Goal: Information Seeking & Learning: Learn about a topic

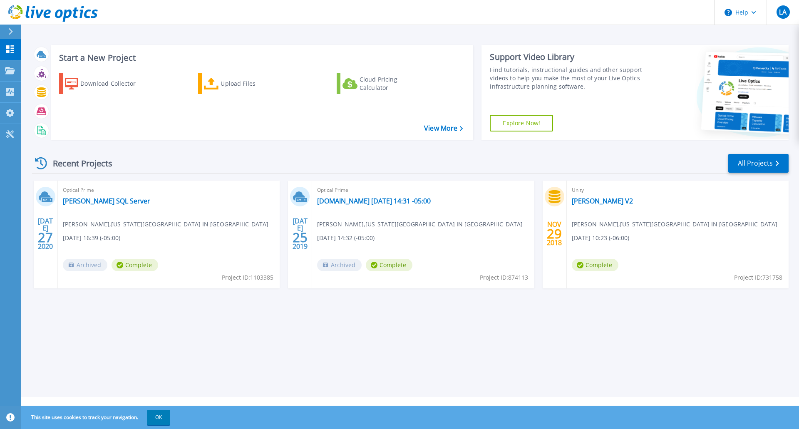
click at [11, 33] on icon at bounding box center [11, 31] width 4 height 7
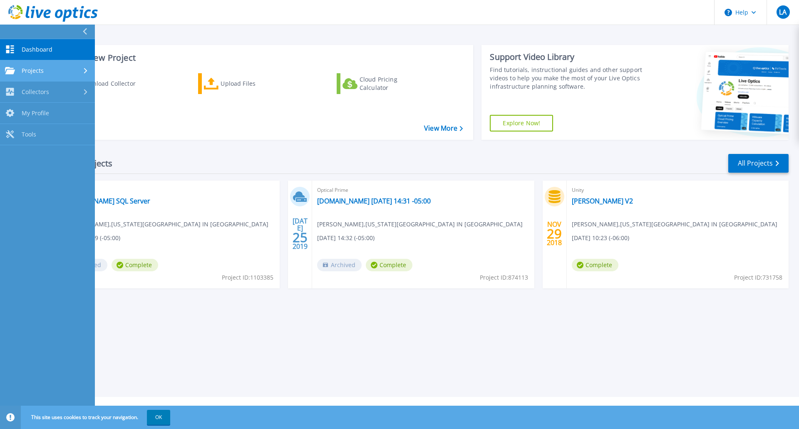
click at [52, 72] on div "Projects" at bounding box center [47, 70] width 85 height 7
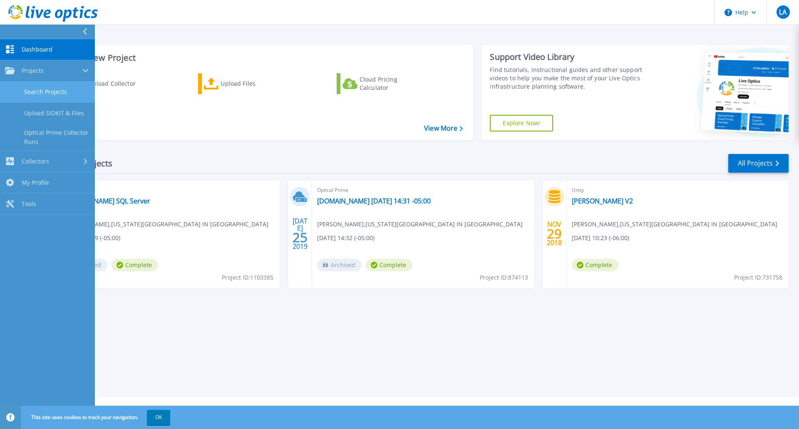
click at [54, 90] on link "Search Projects" at bounding box center [47, 92] width 95 height 21
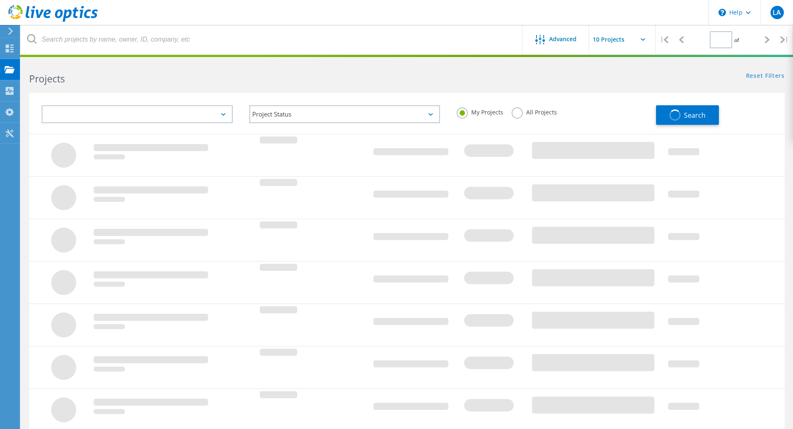
type input "1"
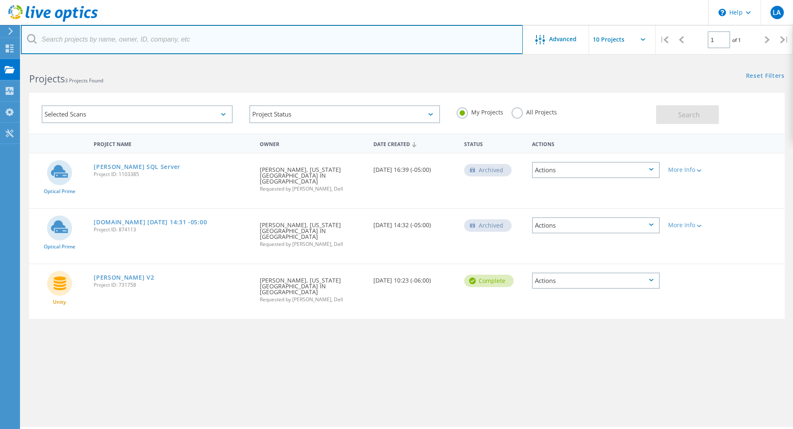
click at [90, 43] on input "text" at bounding box center [272, 39] width 502 height 29
paste input "3019266"
type input "3019266"
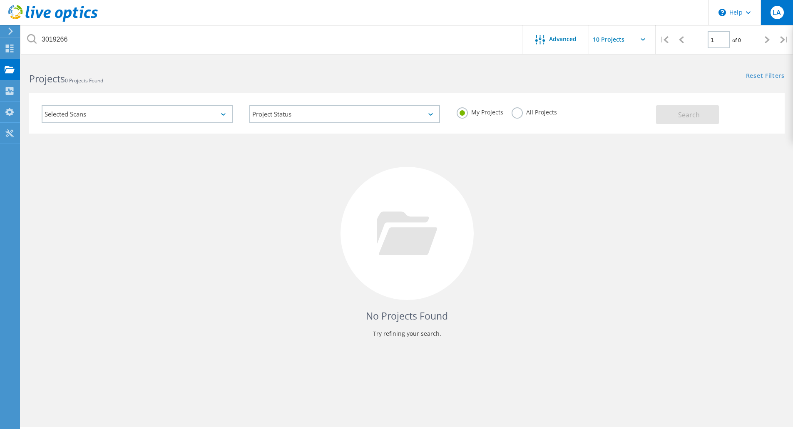
click at [774, 5] on div "LA" at bounding box center [776, 12] width 32 height 25
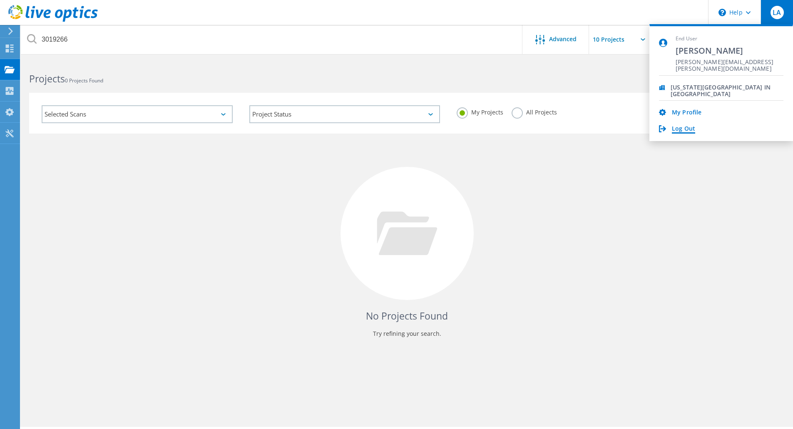
click at [683, 129] on link "Log Out" at bounding box center [683, 129] width 23 height 8
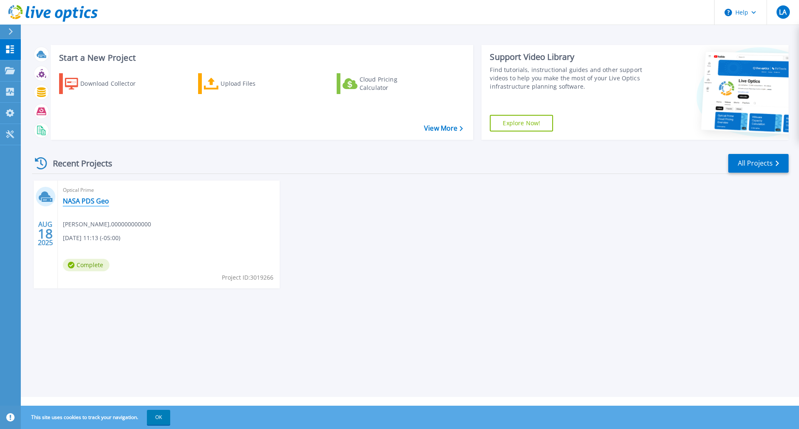
click at [92, 204] on link "NASA PDS Geo" at bounding box center [86, 201] width 46 height 8
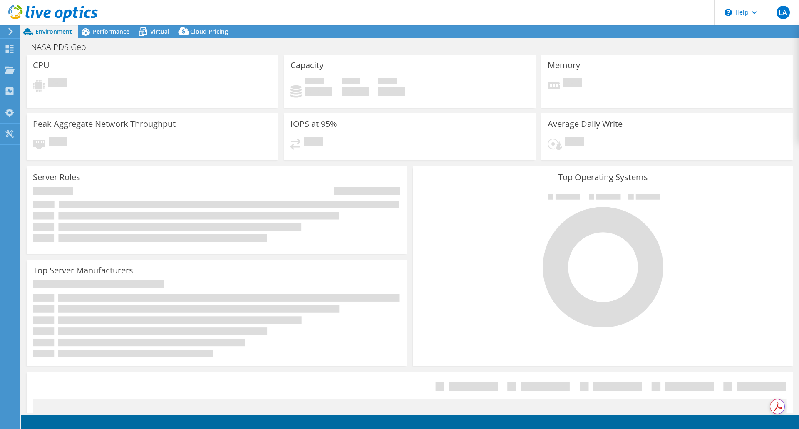
select select "USD"
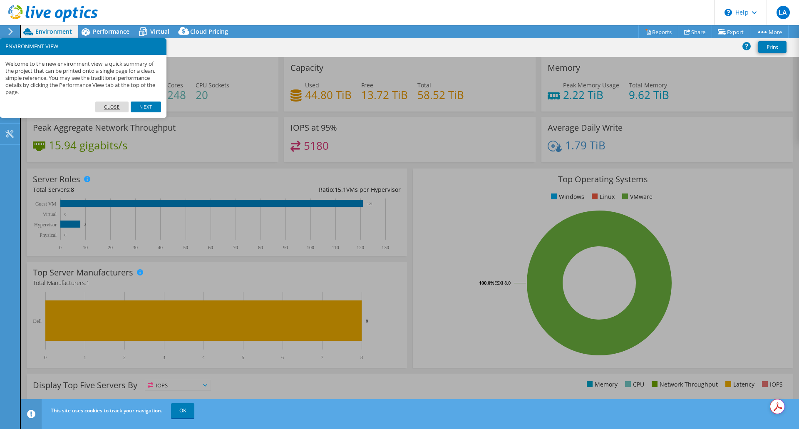
click at [118, 103] on link "Close" at bounding box center [112, 107] width 34 height 11
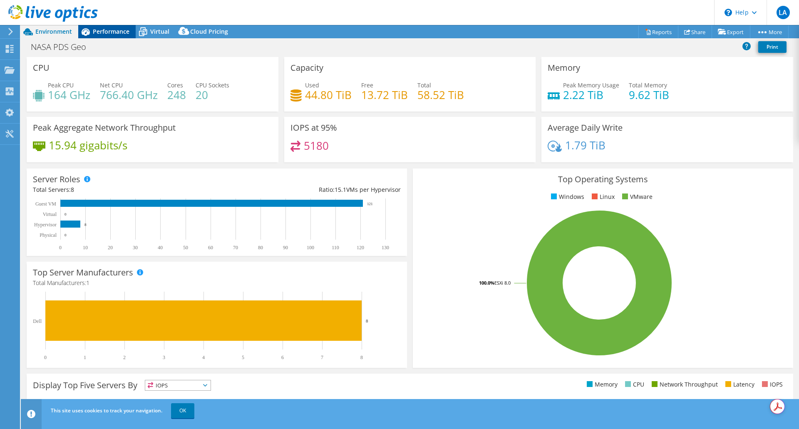
click at [92, 35] on icon at bounding box center [85, 32] width 15 height 15
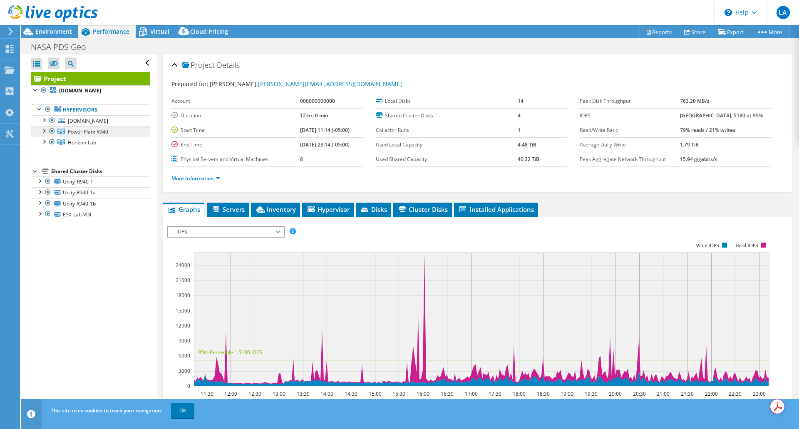
click at [104, 132] on span "Power Plant R940" at bounding box center [88, 131] width 40 height 7
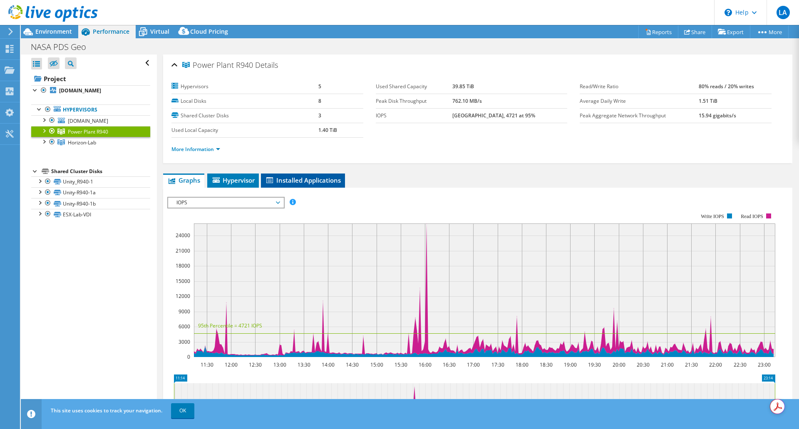
click at [326, 181] on span "Installed Applications" at bounding box center [303, 180] width 76 height 8
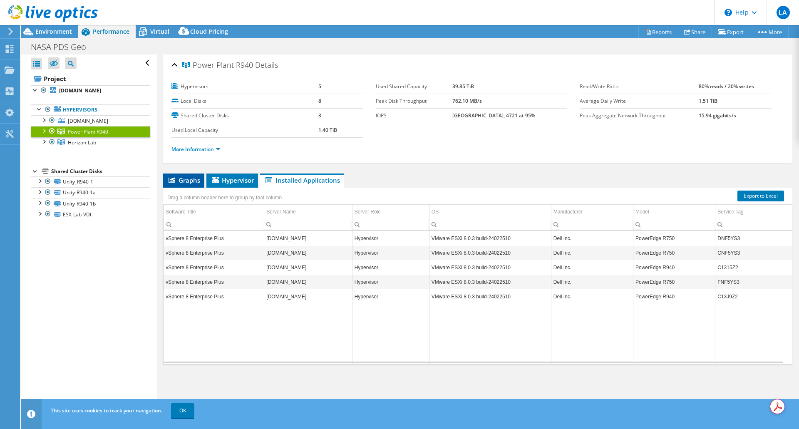
click at [188, 176] on span "Graphs" at bounding box center [183, 180] width 33 height 8
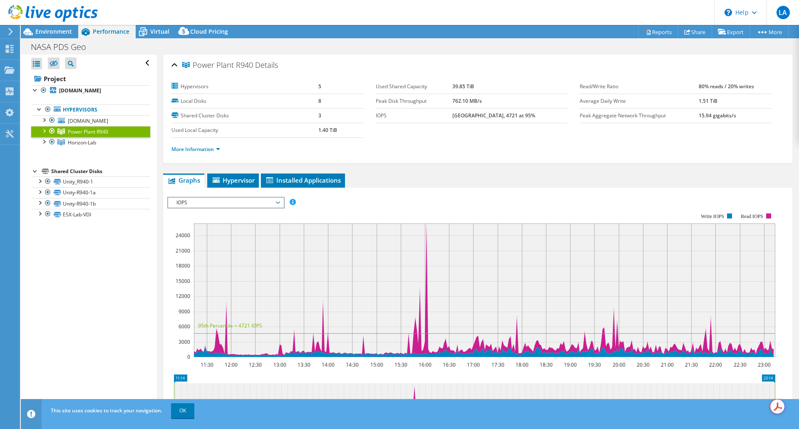
click at [45, 131] on div at bounding box center [44, 130] width 8 height 8
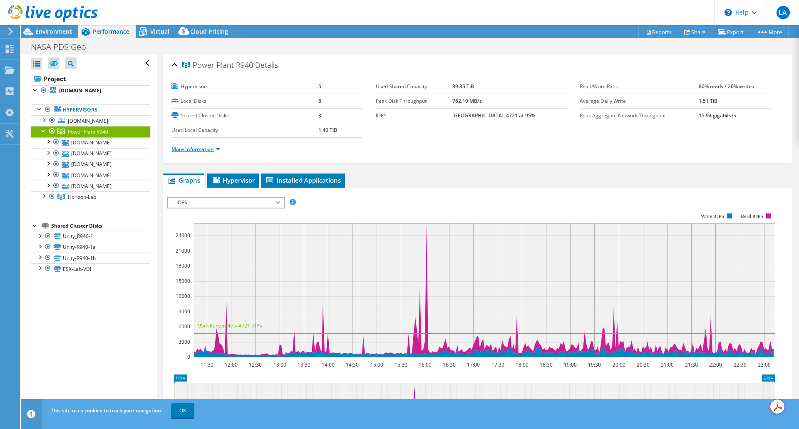
click at [197, 151] on link "More Information" at bounding box center [195, 149] width 49 height 7
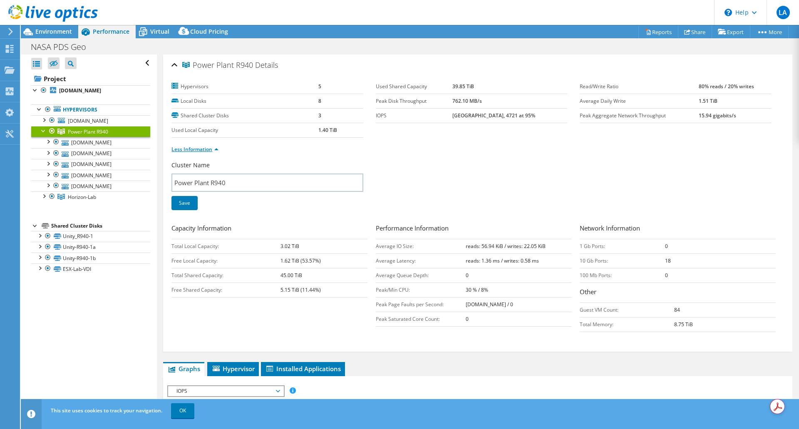
click at [214, 148] on link "Less Information" at bounding box center [194, 149] width 47 height 7
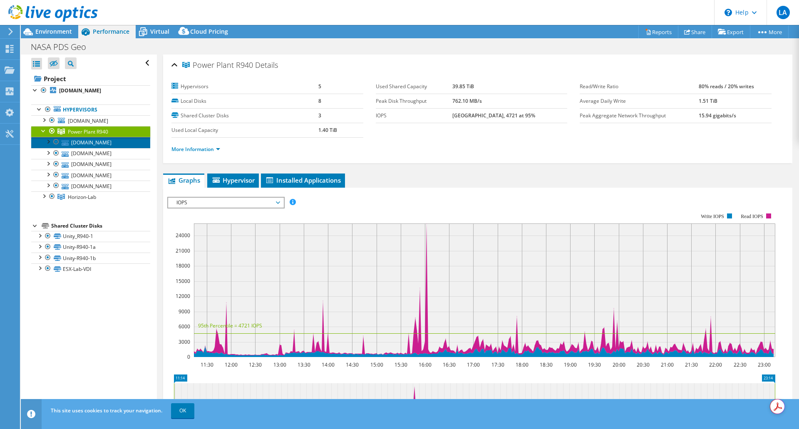
click at [78, 141] on link "esx-13.rsl.wustl.edu" at bounding box center [90, 142] width 119 height 11
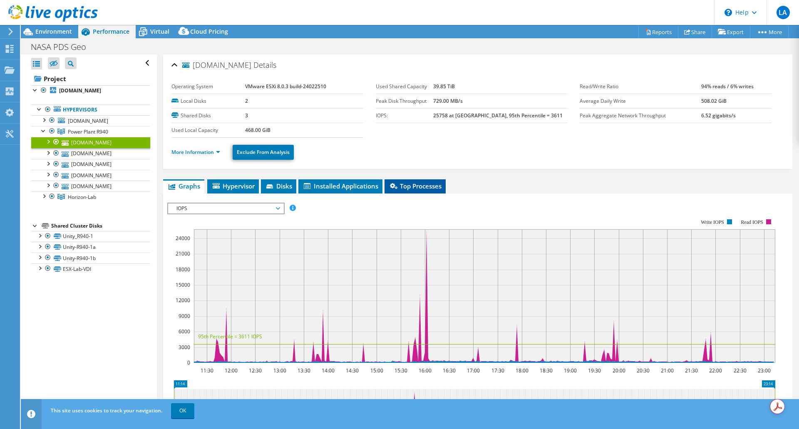
click at [405, 187] on span "Top Processes" at bounding box center [415, 186] width 53 height 8
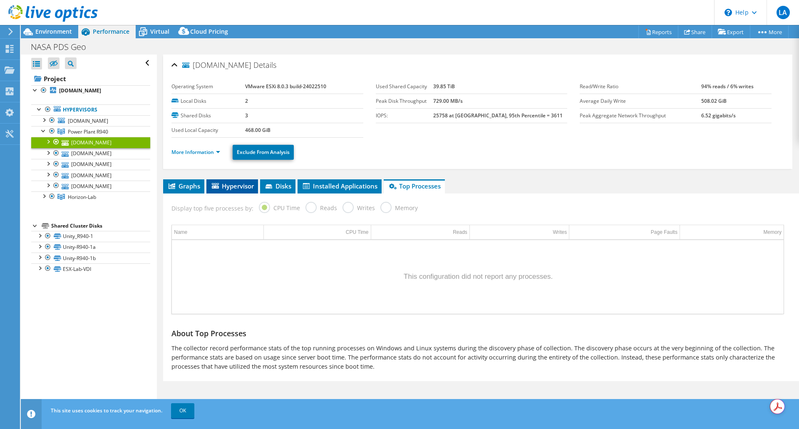
click at [251, 189] on span "Hypervisor" at bounding box center [232, 186] width 43 height 8
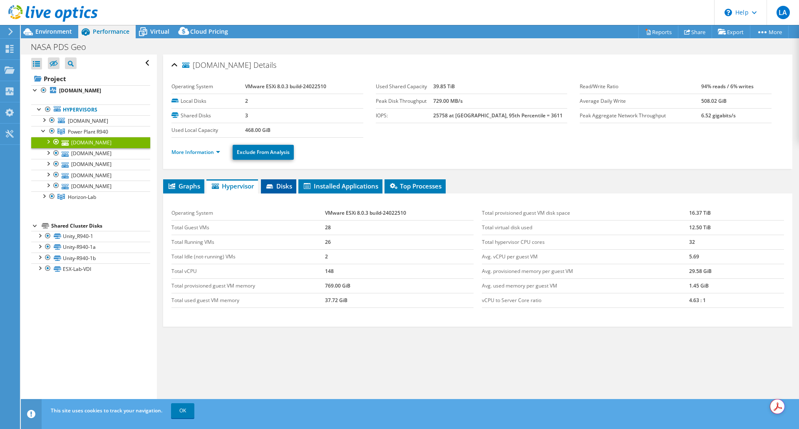
click at [279, 182] on span "Disks" at bounding box center [278, 186] width 27 height 8
